Goal: Transaction & Acquisition: Download file/media

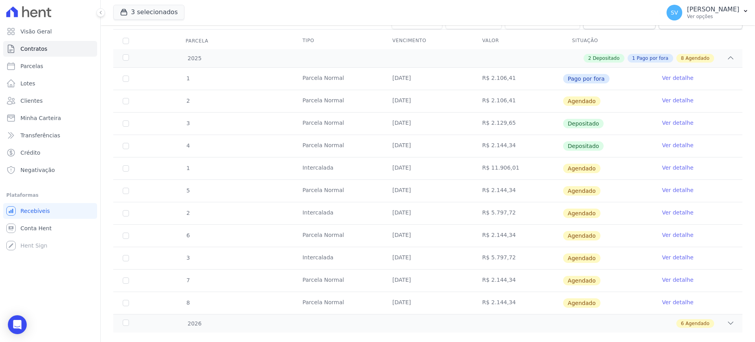
scroll to position [112, 0]
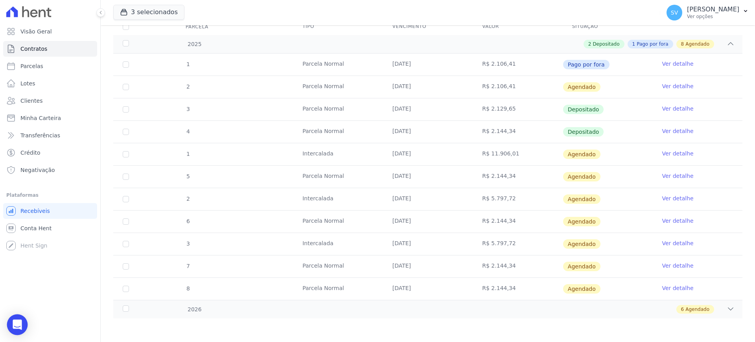
click at [18, 322] on icon "Open Intercom Messenger" at bounding box center [17, 324] width 9 height 10
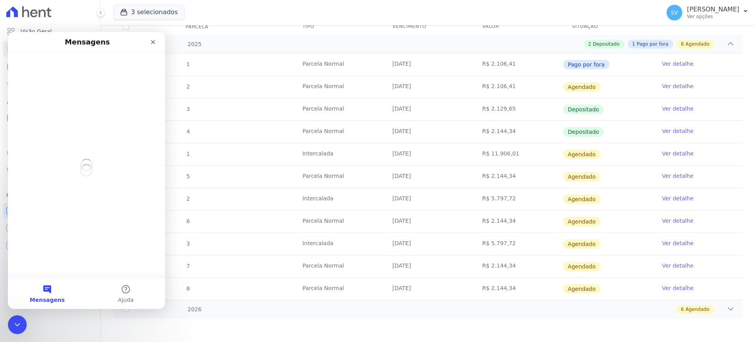
scroll to position [0, 0]
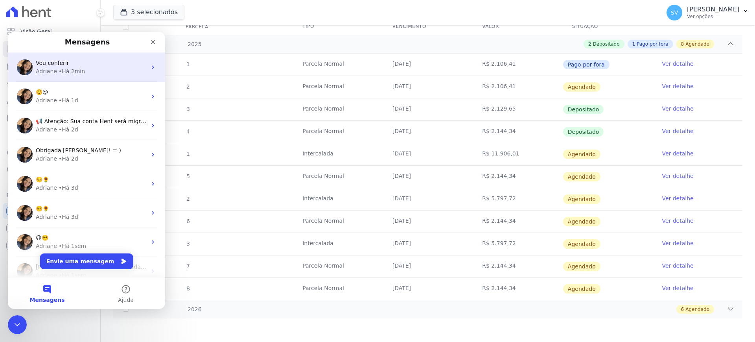
click at [89, 78] on div "Vou conferir Adriane • Há 2min" at bounding box center [86, 67] width 157 height 29
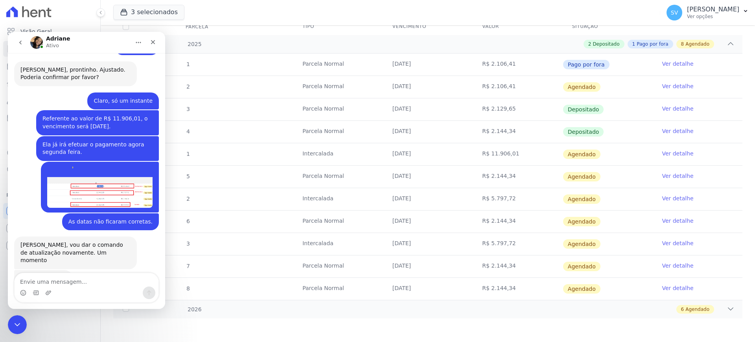
scroll to position [551, 0]
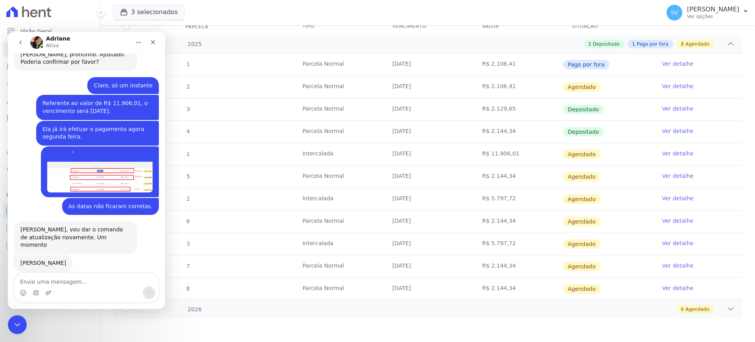
click at [125, 151] on img "SHIRLEY diz…" at bounding box center [99, 171] width 105 height 41
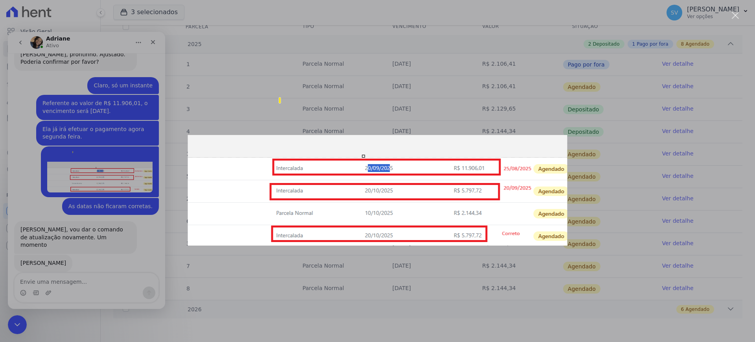
scroll to position [0, 0]
drag, startPoint x: 118, startPoint y: 115, endPoint x: 127, endPoint y: 148, distance: 33.9
click at [127, 148] on div "Messenger da Intercom" at bounding box center [377, 171] width 755 height 342
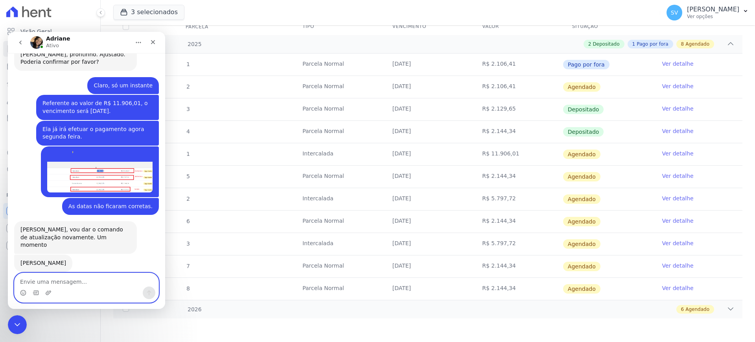
click at [63, 284] on textarea "Envie uma mensagem..." at bounding box center [87, 279] width 144 height 13
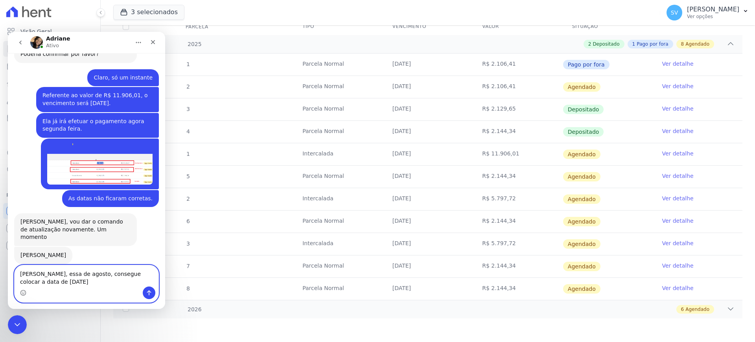
type textarea "[PERSON_NAME], essa de agosto, consegue colocar a data de [DATE]?"
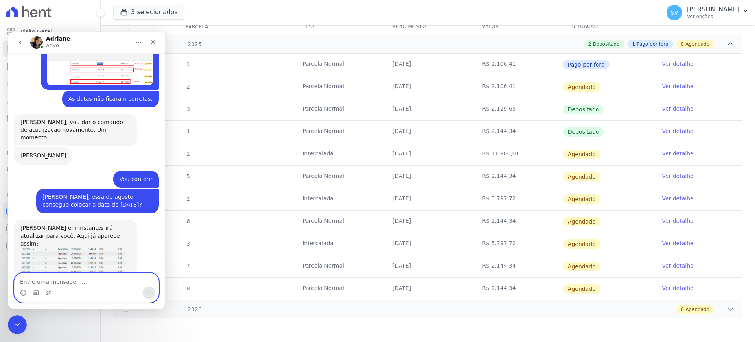
scroll to position [664, 0]
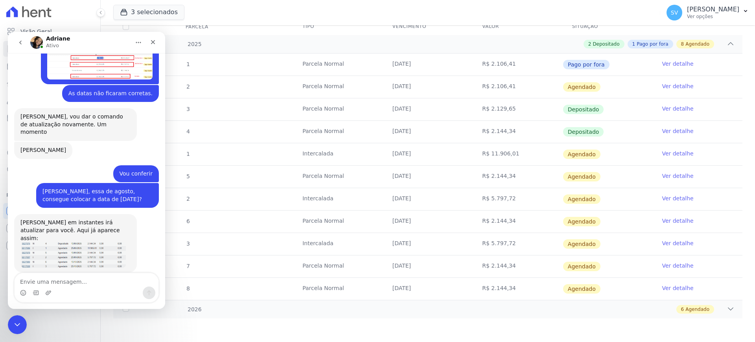
drag, startPoint x: 64, startPoint y: 208, endPoint x: 65, endPoint y: 212, distance: 4.7
click at [65, 214] on div "Shirley em instantes irá atualizar para você. Aqui já aparece assim: Adriane • …" at bounding box center [75, 243] width 123 height 58
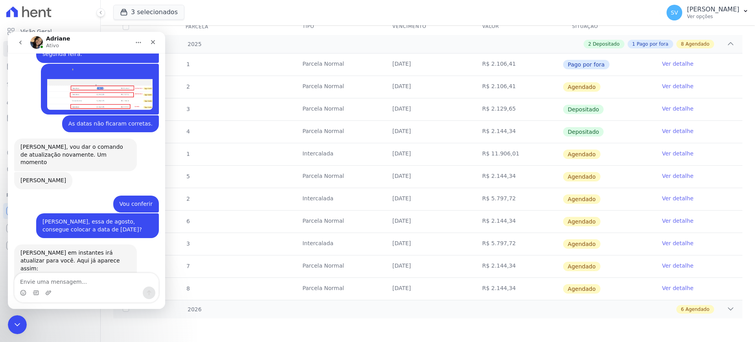
click at [55, 272] on img "Adriane diz…" at bounding box center [72, 285] width 105 height 26
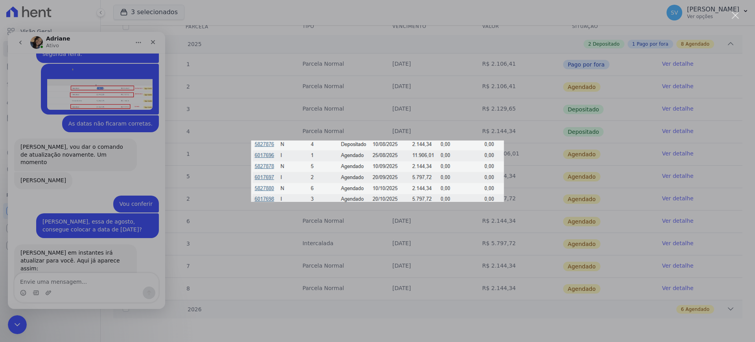
drag, startPoint x: 44, startPoint y: 267, endPoint x: 45, endPoint y: 262, distance: 5.2
click at [45, 262] on div "Messenger da Intercom" at bounding box center [377, 171] width 755 height 342
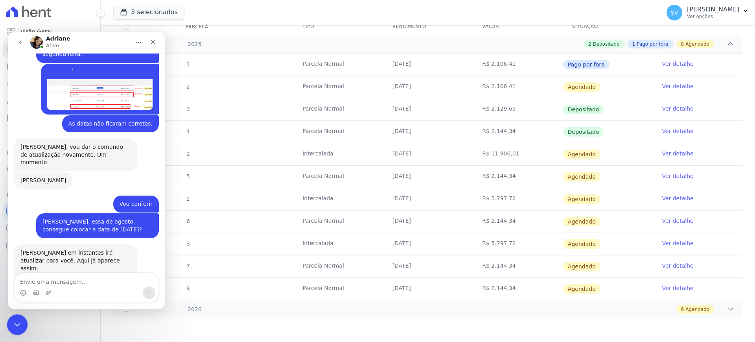
click at [15, 329] on div "Encerramento do Messenger da Intercom" at bounding box center [16, 323] width 19 height 19
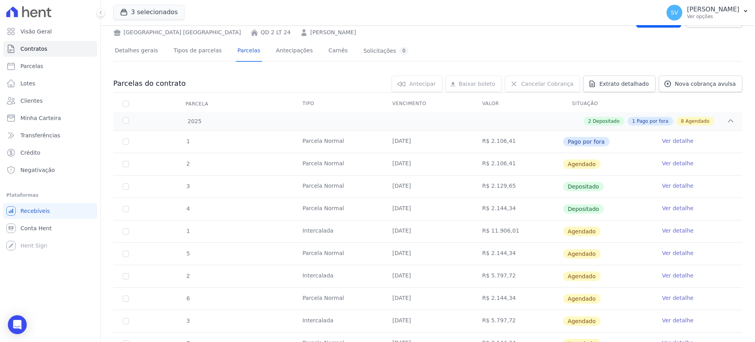
scroll to position [98, 0]
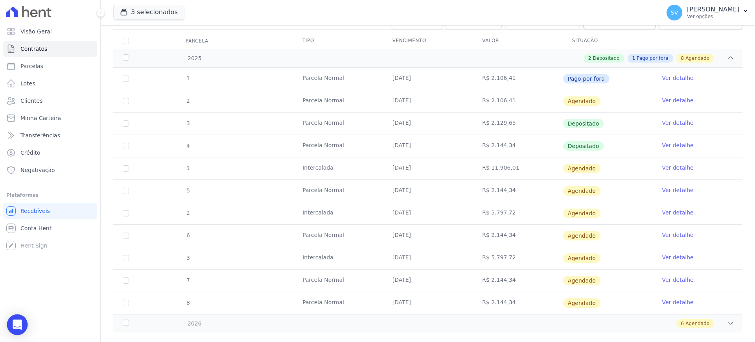
click at [20, 319] on div "Open Intercom Messenger" at bounding box center [17, 324] width 21 height 21
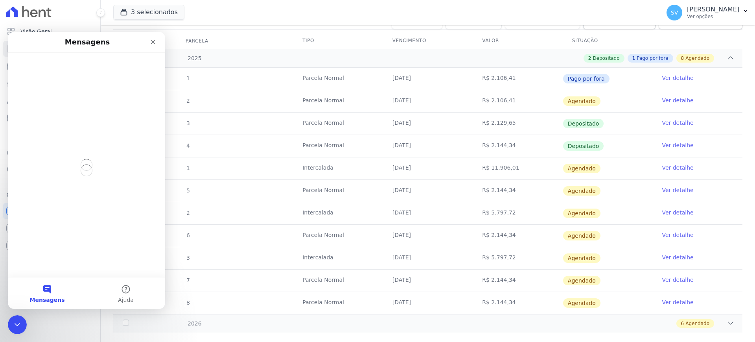
scroll to position [0, 0]
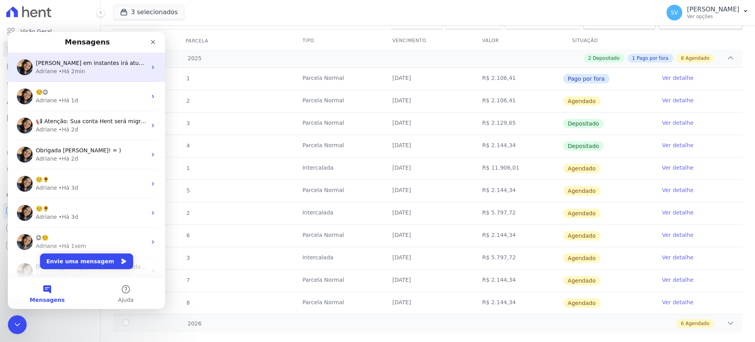
click at [53, 70] on div "Adriane" at bounding box center [46, 71] width 21 height 8
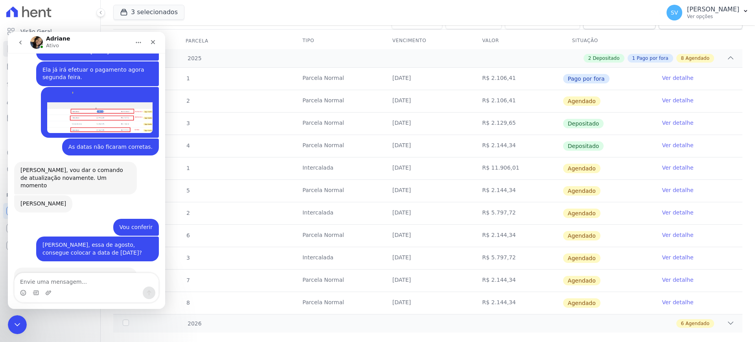
scroll to position [633, 0]
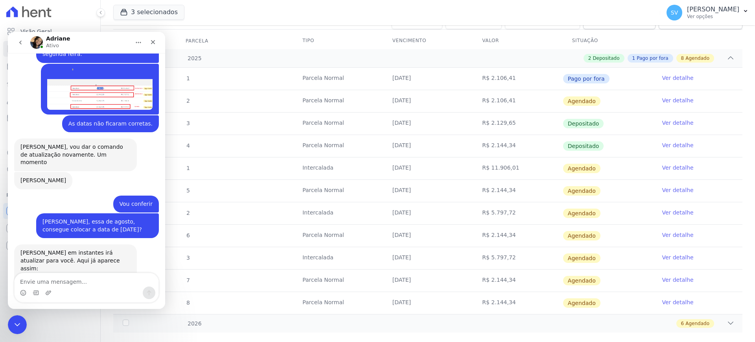
click at [82, 274] on textarea "Envie uma mensagem..." at bounding box center [87, 279] width 144 height 13
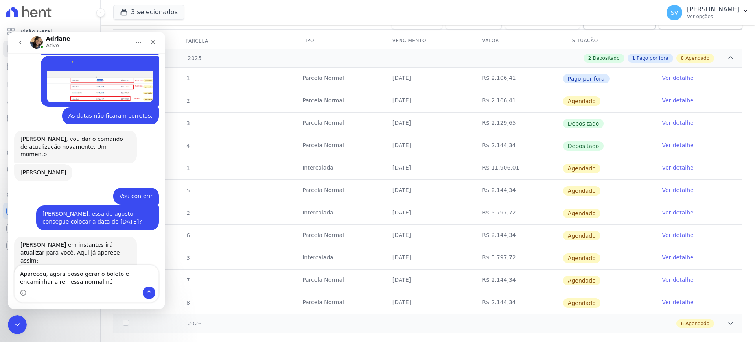
type textarea "Apareceu, agora posso gerar o boleto e encaminhar a remessa normal né?"
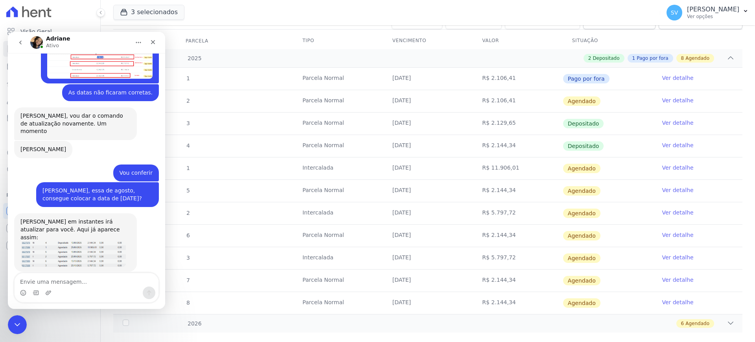
click at [71, 282] on textarea "Envie uma mensagem..." at bounding box center [87, 279] width 144 height 13
click at [72, 282] on textarea "Envie uma mensagem..." at bounding box center [87, 279] width 144 height 13
click at [77, 281] on textarea "Envie uma mensagem..." at bounding box center [87, 279] width 144 height 13
click at [14, 326] on icon "Encerramento do Messenger da Intercom" at bounding box center [15, 322] width 9 height 9
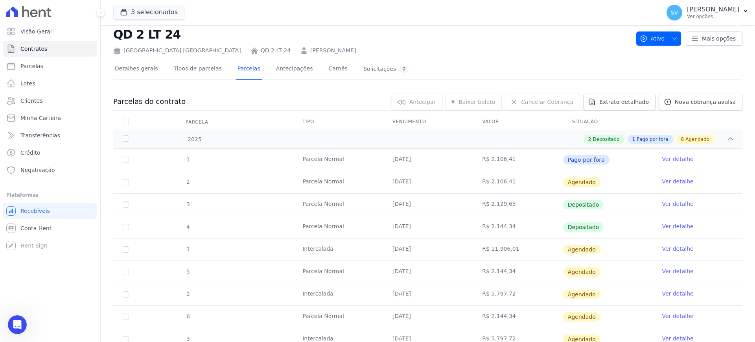
scroll to position [0, 0]
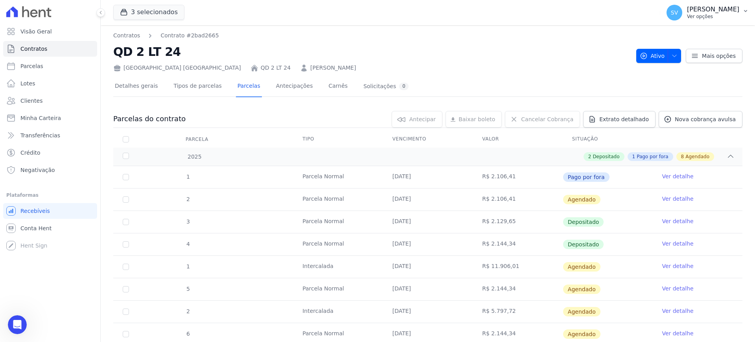
click at [687, 12] on p "[PERSON_NAME]" at bounding box center [713, 10] width 52 height 8
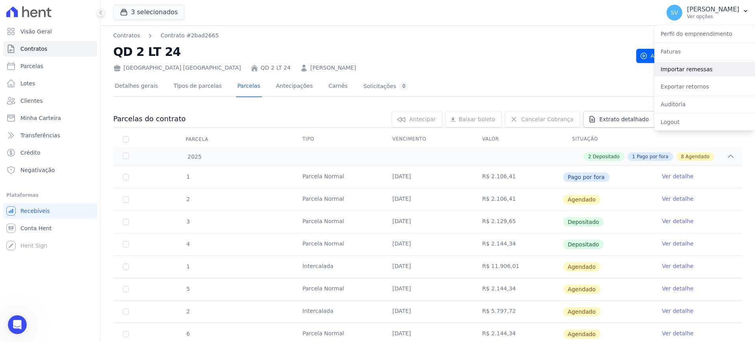
click at [673, 69] on link "Importar remessas" at bounding box center [704, 69] width 101 height 14
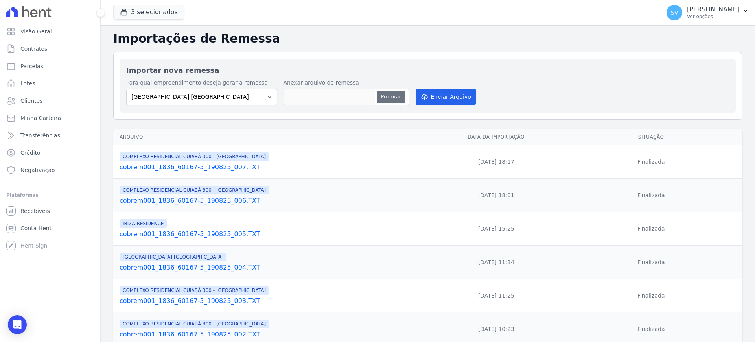
click at [395, 98] on button "Procurar" at bounding box center [391, 96] width 28 height 13
type input "cobrem001_1836_60167-5_220825_001.TXT"
click at [436, 96] on button "Enviar Arquivo" at bounding box center [446, 96] width 61 height 17
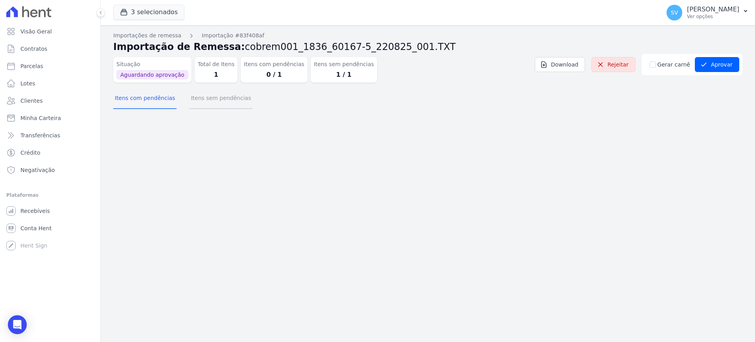
click at [231, 104] on button "Itens sem pendências" at bounding box center [220, 98] width 63 height 20
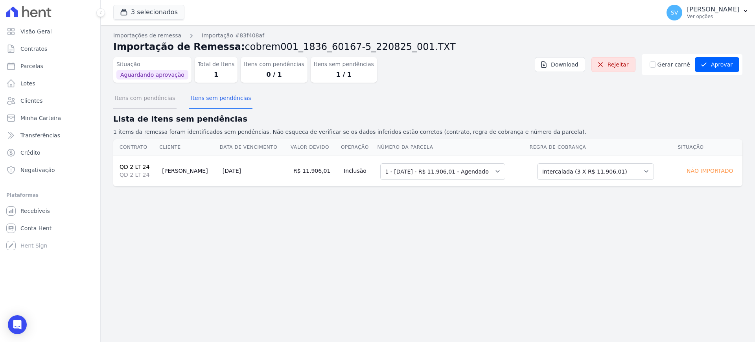
click at [142, 97] on button "Itens com pendências" at bounding box center [144, 98] width 63 height 20
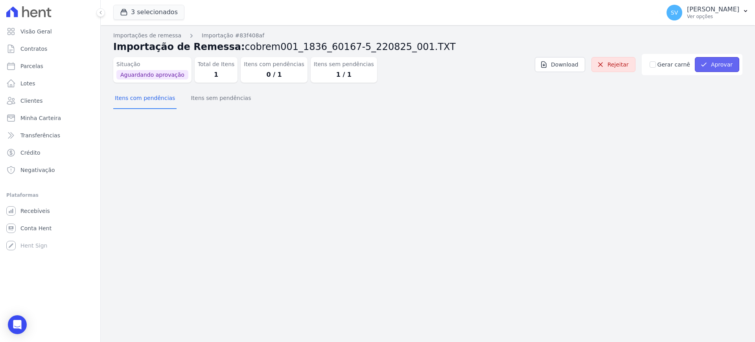
click at [719, 65] on button "Aprovar" at bounding box center [717, 64] width 44 height 15
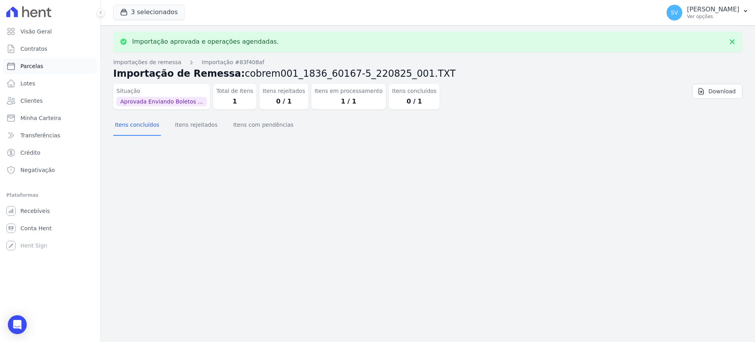
click at [29, 66] on span "Parcelas" at bounding box center [31, 66] width 23 height 8
select select
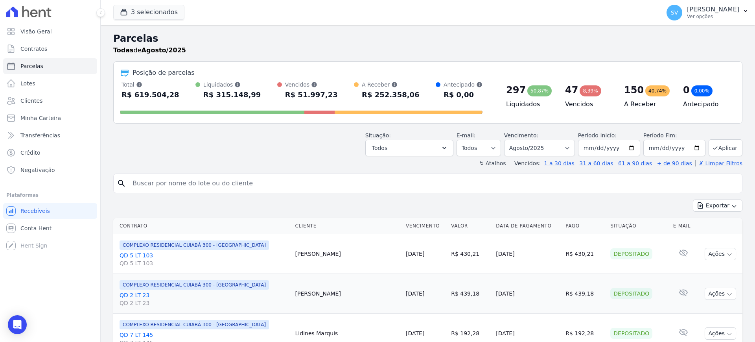
click at [241, 188] on input "search" at bounding box center [433, 183] width 611 height 16
paste input "[PERSON_NAME]"
type input "[PERSON_NAME]"
select select
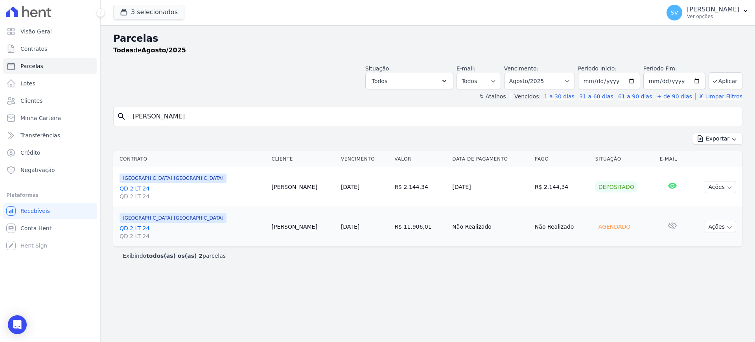
click at [513, 269] on div "Parcelas Todas de Agosto/2025 Situação: Agendado Em Aberto Pago Processando Can…" at bounding box center [428, 183] width 654 height 317
click at [610, 116] on input "[PERSON_NAME]" at bounding box center [433, 117] width 611 height 16
click at [215, 111] on input "[PERSON_NAME]" at bounding box center [433, 117] width 611 height 16
select select
click at [717, 231] on button "Ações" at bounding box center [720, 227] width 31 height 12
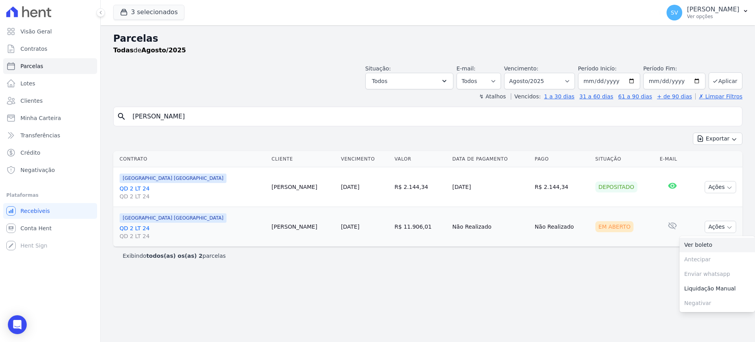
click at [697, 245] on link "Ver boleto" at bounding box center [716, 244] width 75 height 15
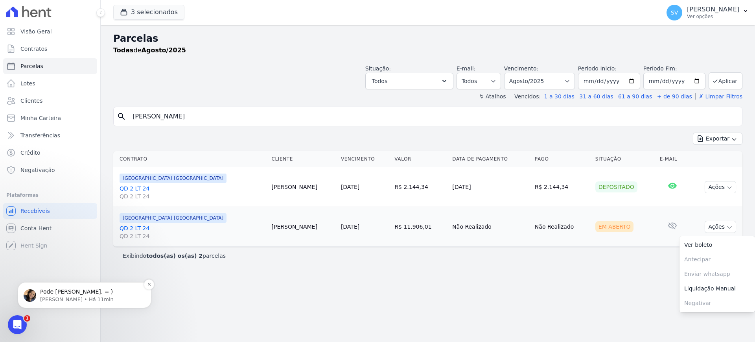
click at [62, 296] on p "[PERSON_NAME] • Há 11min" at bounding box center [90, 299] width 101 height 7
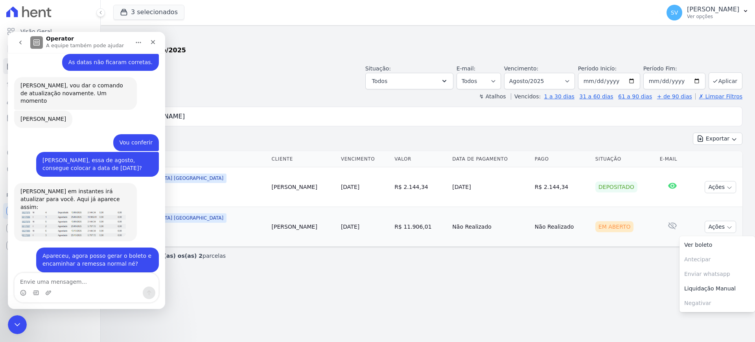
scroll to position [701, 0]
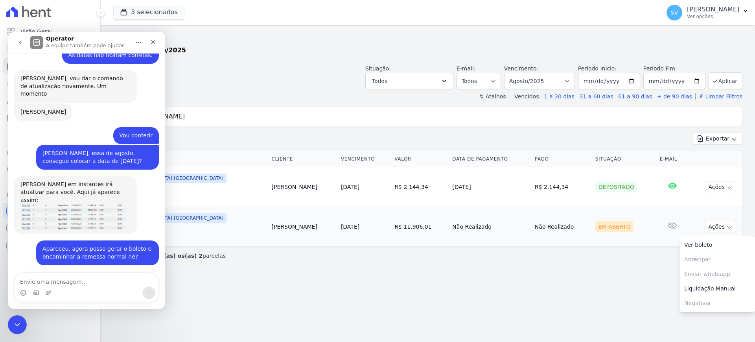
click at [97, 284] on textarea "Envie uma mensagem..." at bounding box center [87, 279] width 144 height 13
type textarea "Muito obrigada."
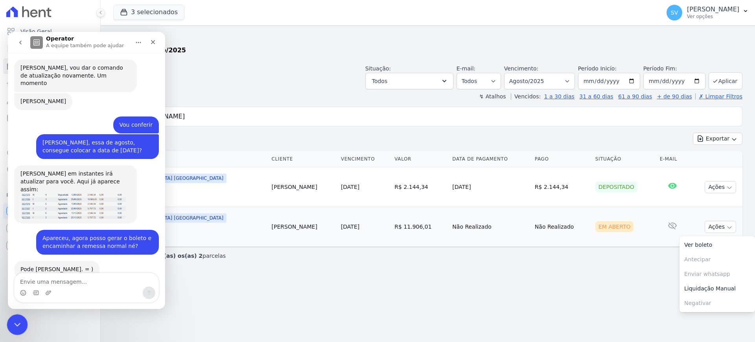
click at [13, 332] on div "Encerramento do Messenger da Intercom" at bounding box center [16, 323] width 19 height 19
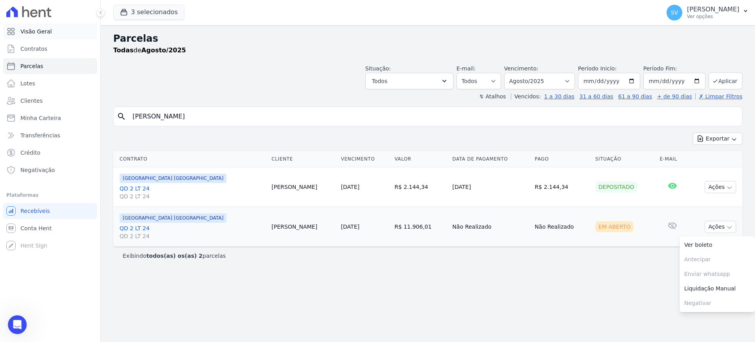
click at [37, 26] on link "Visão Geral" at bounding box center [50, 32] width 94 height 16
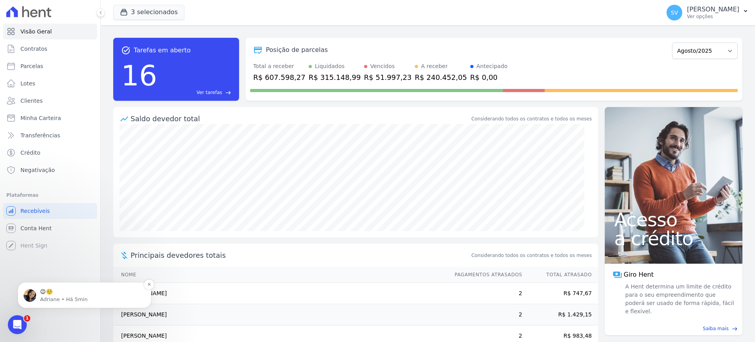
click at [56, 283] on div "😉☺️ Adriane • Há 5min" at bounding box center [85, 295] width 134 height 26
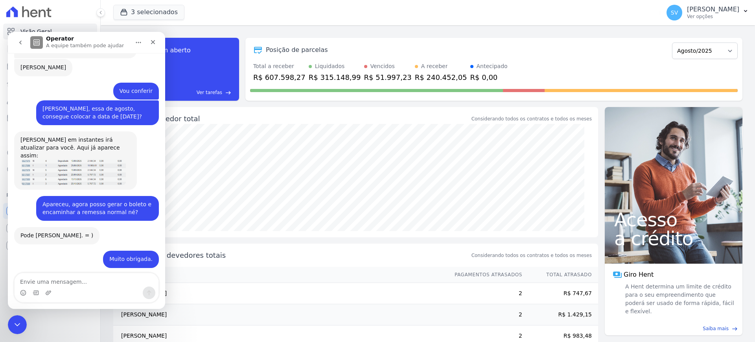
scroll to position [748, 0]
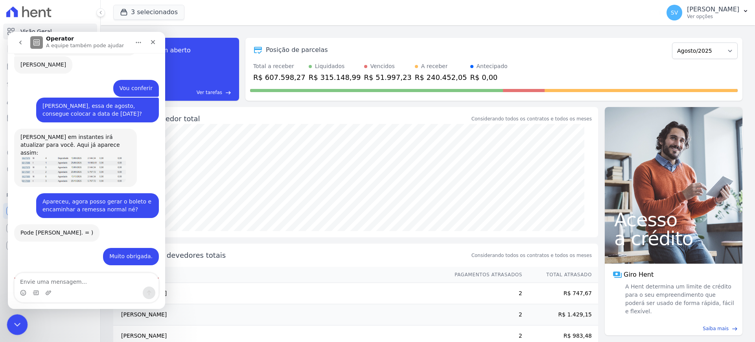
drag, startPoint x: 21, startPoint y: 317, endPoint x: 24, endPoint y: 314, distance: 4.2
click at [24, 314] on div "Encerramento do Messenger da Intercom" at bounding box center [16, 323] width 19 height 19
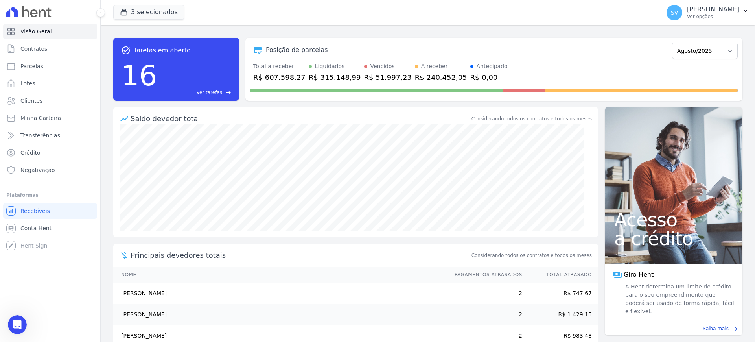
scroll to position [735, 0]
click at [687, 14] on p "Ver opções" at bounding box center [713, 16] width 52 height 6
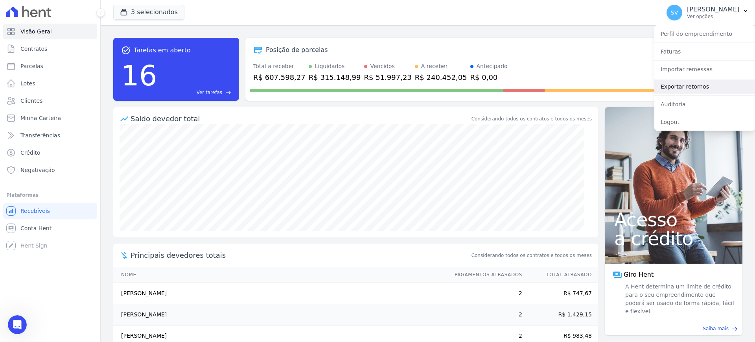
click at [684, 84] on link "Exportar retornos" at bounding box center [704, 86] width 101 height 14
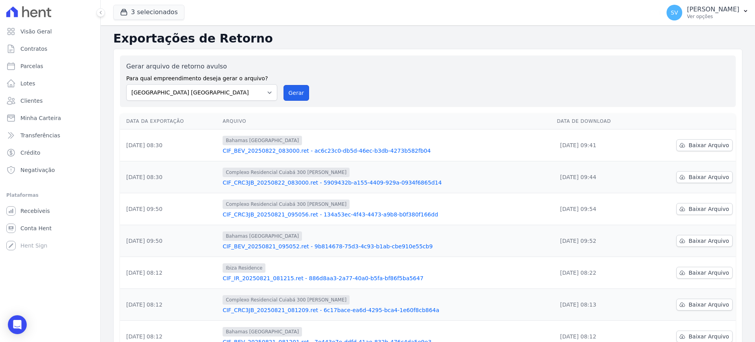
drag, startPoint x: 295, startPoint y: 88, endPoint x: 400, endPoint y: 75, distance: 106.3
click at [294, 90] on button "Gerar" at bounding box center [296, 93] width 26 height 16
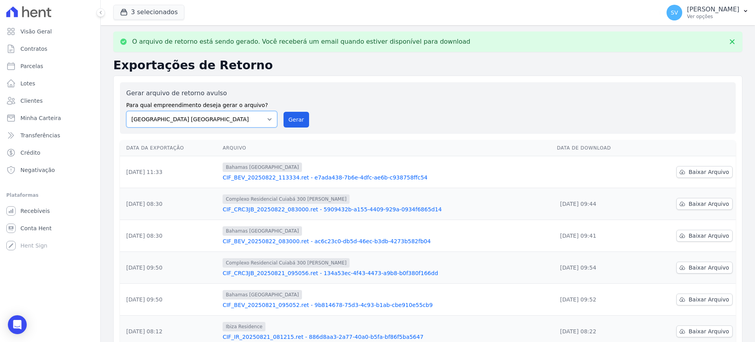
drag, startPoint x: 269, startPoint y: 121, endPoint x: 264, endPoint y: 121, distance: 5.1
click at [268, 121] on select "[GEOGRAPHIC_DATA] COMPLEXO RESIDENCIAL [GEOGRAPHIC_DATA] 300 - [GEOGRAPHIC_DATA…" at bounding box center [201, 119] width 151 height 17
select select "a999329b-d322-46c5-b2df-9163b092fb9b"
click at [126, 111] on select "[GEOGRAPHIC_DATA] COMPLEXO RESIDENCIAL [GEOGRAPHIC_DATA] 300 - [GEOGRAPHIC_DATA…" at bounding box center [201, 119] width 151 height 17
click at [292, 117] on button "Gerar" at bounding box center [296, 120] width 26 height 16
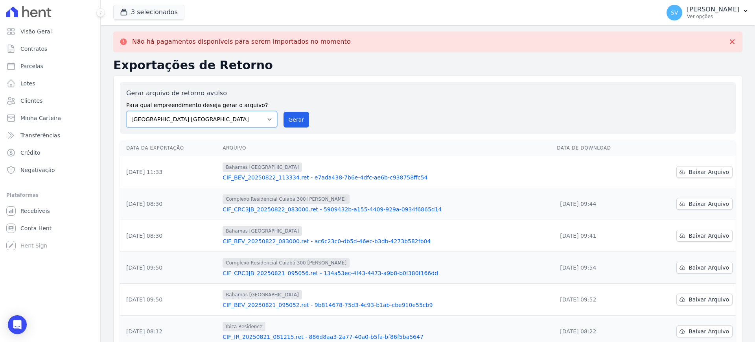
click at [265, 122] on select "[GEOGRAPHIC_DATA] COMPLEXO RESIDENCIAL [GEOGRAPHIC_DATA] 300 - [GEOGRAPHIC_DATA…" at bounding box center [201, 119] width 151 height 17
drag, startPoint x: 226, startPoint y: 164, endPoint x: 225, endPoint y: 160, distance: 4.0
click at [226, 164] on td "Bahamas [GEOGRAPHIC_DATA] CIF_BEV_20250822_113334.ret - e7ada438-7b6e-4dfc-ae6b…" at bounding box center [386, 172] width 334 height 32
click at [290, 121] on button "Gerar" at bounding box center [296, 120] width 26 height 16
click at [707, 171] on span "Baixar Arquivo" at bounding box center [708, 172] width 40 height 8
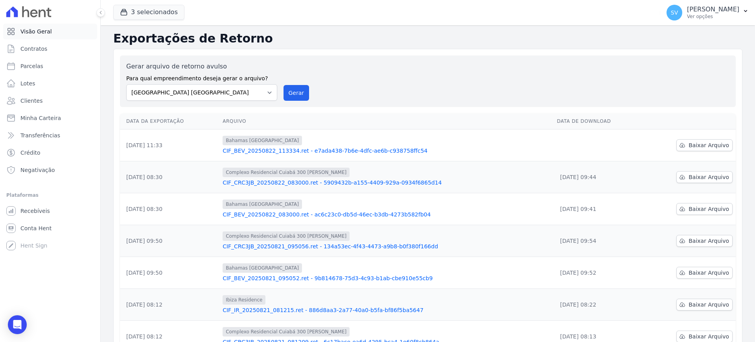
drag, startPoint x: 50, startPoint y: 34, endPoint x: 80, endPoint y: 38, distance: 29.7
click at [51, 34] on link "Visão Geral" at bounding box center [50, 32] width 94 height 16
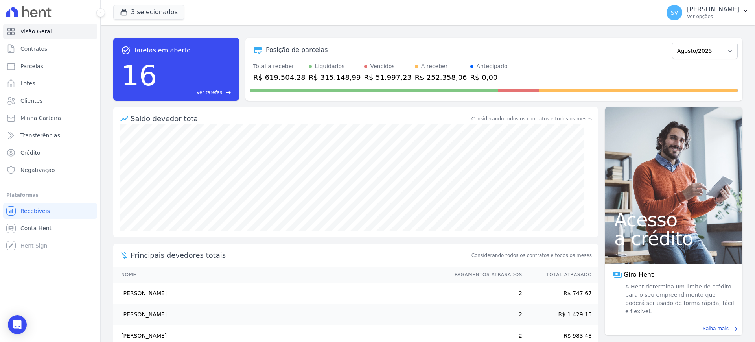
scroll to position [60, 0]
